Goal: Information Seeking & Learning: Learn about a topic

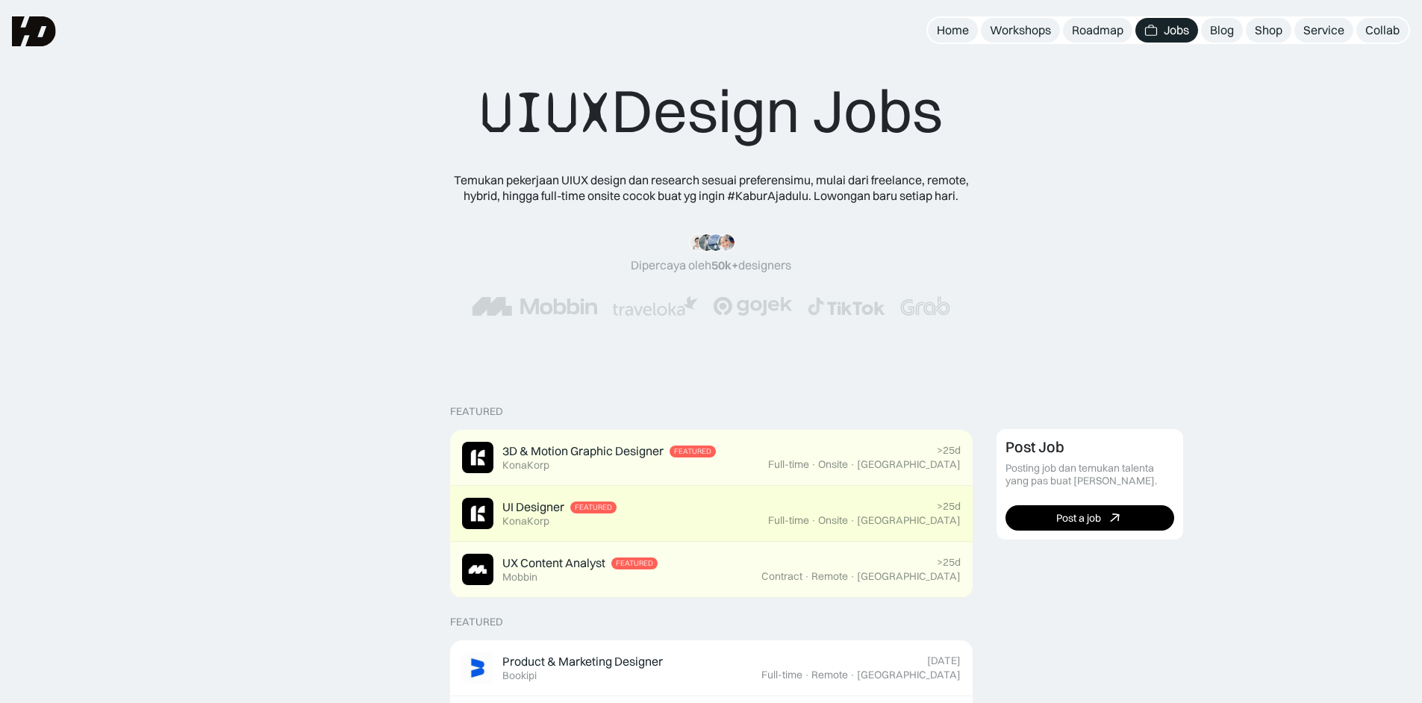
scroll to position [10, 0]
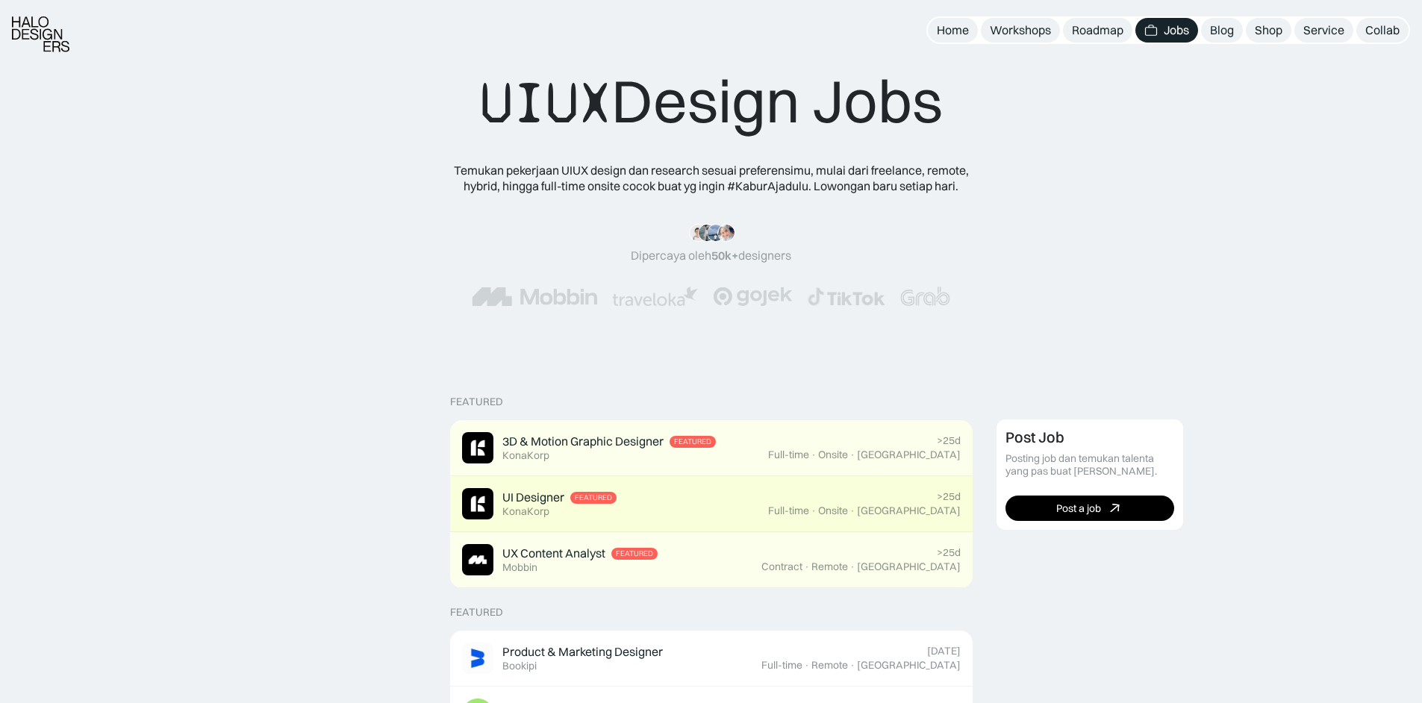
click at [735, 520] on div "UI Designer Featured KonaKorp" at bounding box center [615, 503] width 306 height 31
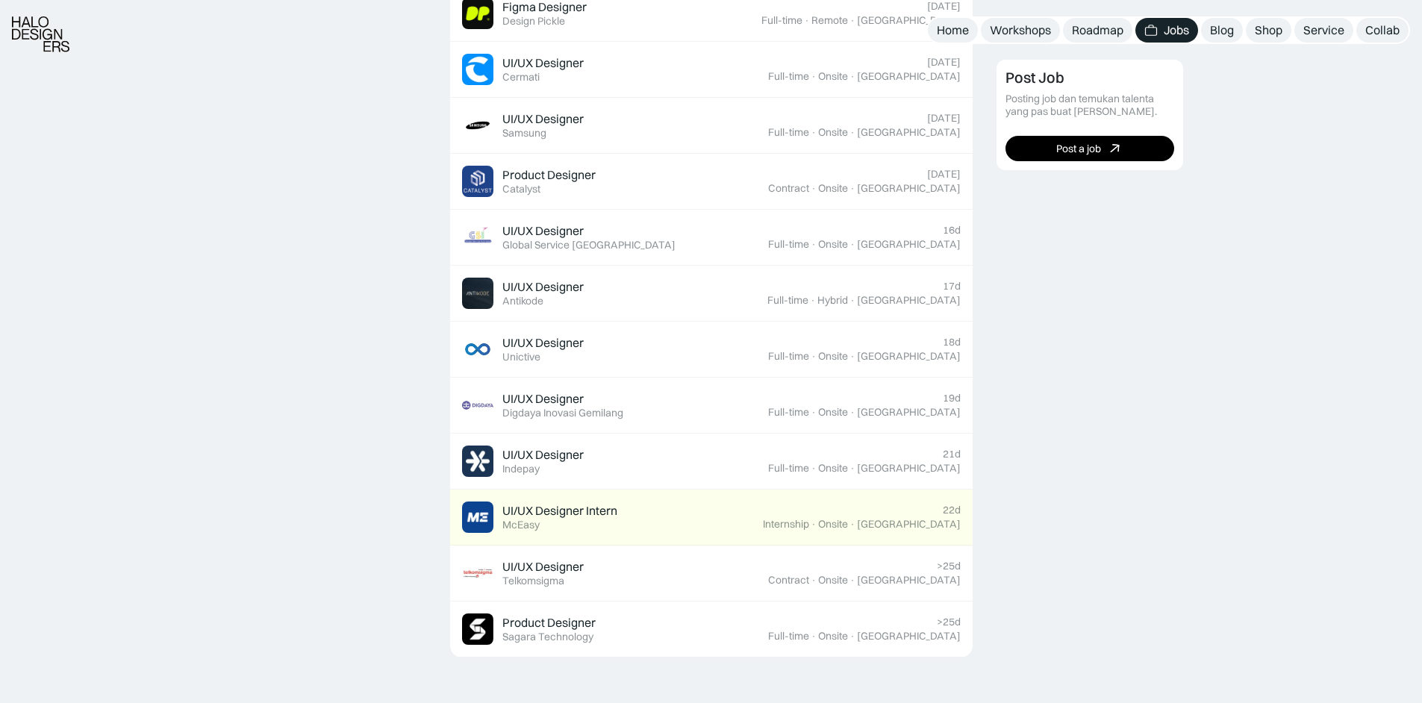
scroll to position [776, 0]
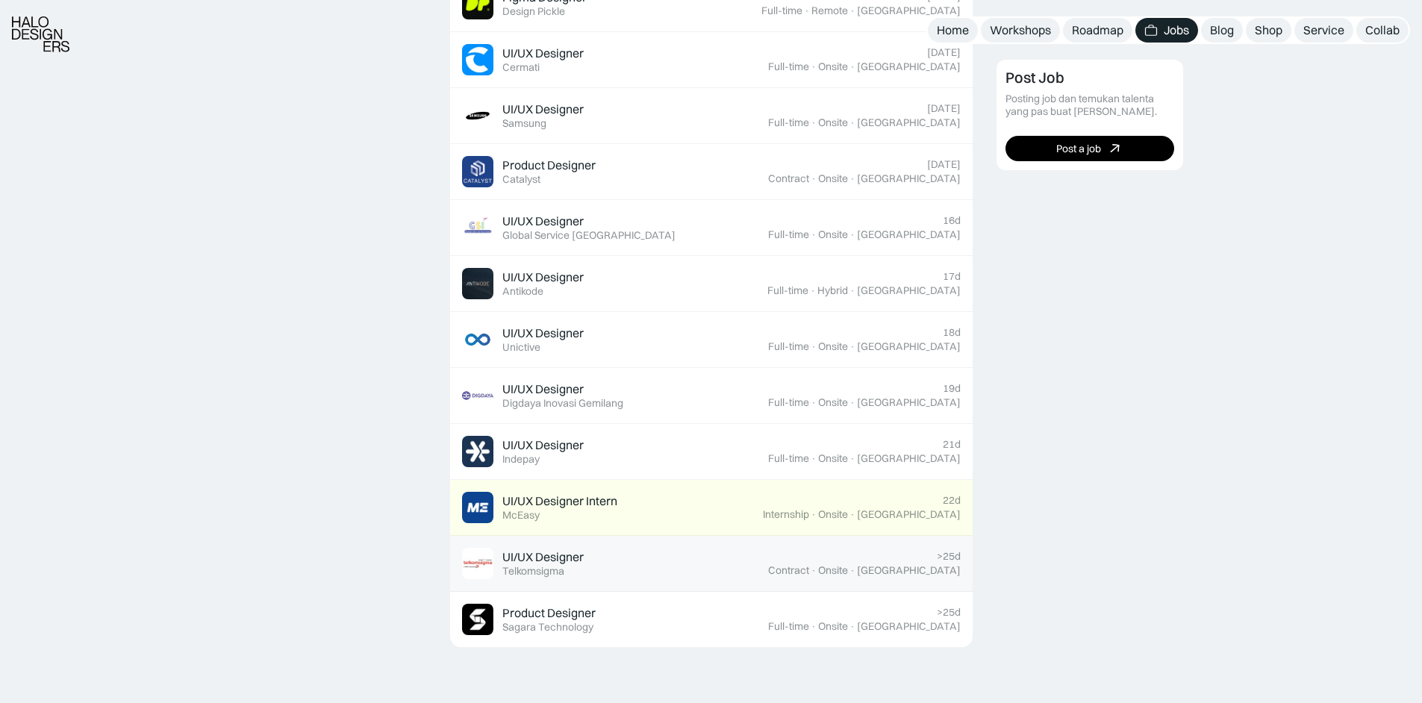
click at [750, 571] on div "UI/UX Designer Featured Telkomsigma" at bounding box center [615, 563] width 306 height 31
